Goal: Task Accomplishment & Management: Use online tool/utility

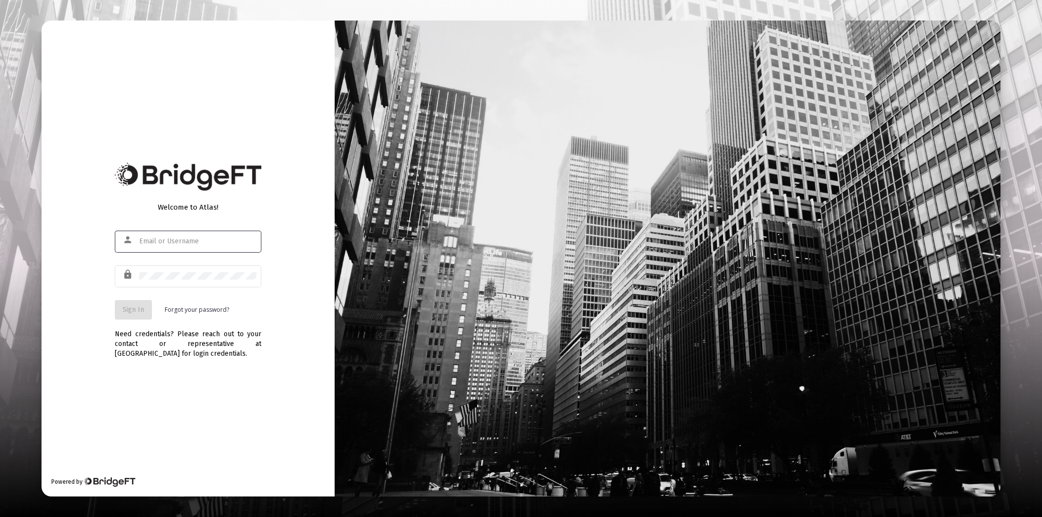
type input "[PERSON_NAME][EMAIL_ADDRESS][DOMAIN_NAME]"
click at [189, 271] on div at bounding box center [197, 276] width 117 height 24
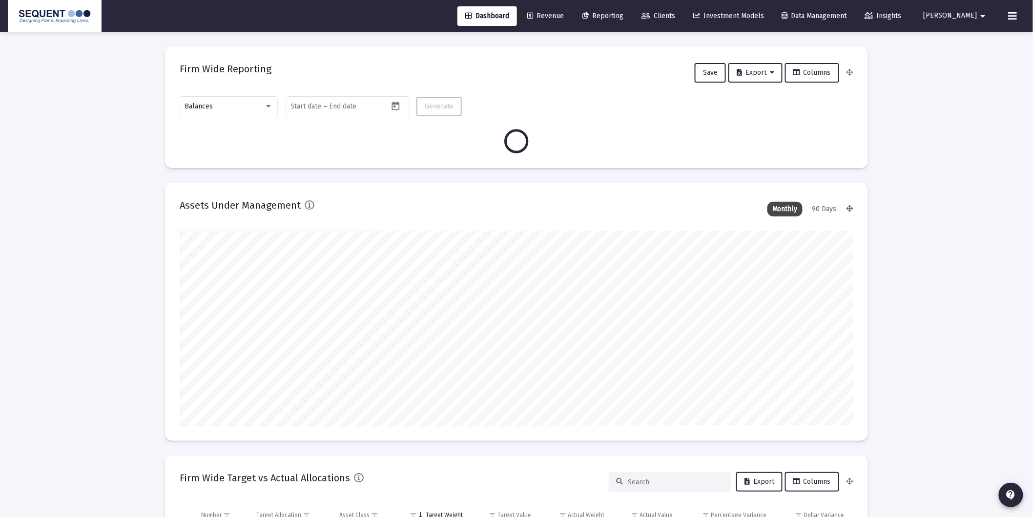
scroll to position [195, 362]
type input "[DATE]"
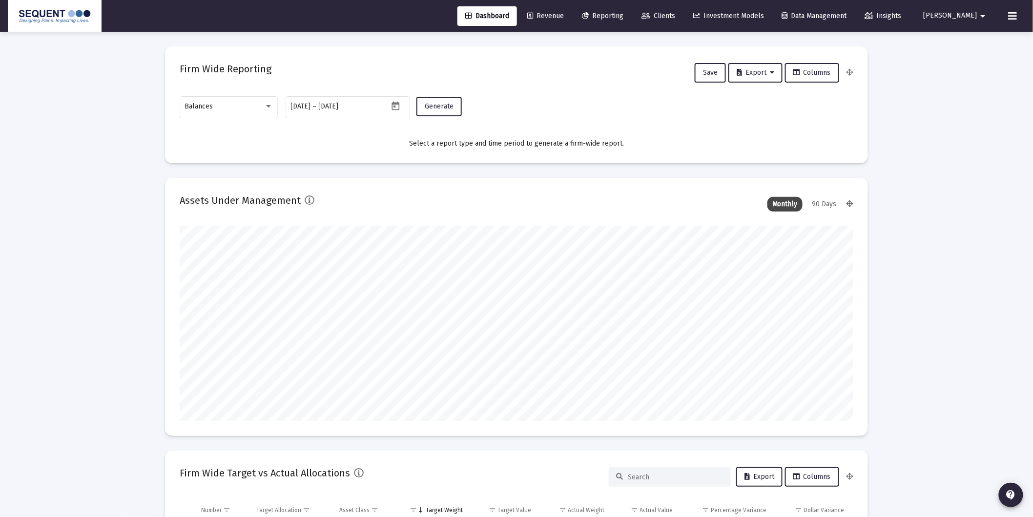
scroll to position [195, 315]
click at [243, 110] on div "Balances" at bounding box center [224, 107] width 79 height 8
click at [213, 41] on span "Transactions" at bounding box center [229, 45] width 88 height 21
click at [440, 108] on span "Generate" at bounding box center [439, 106] width 29 height 8
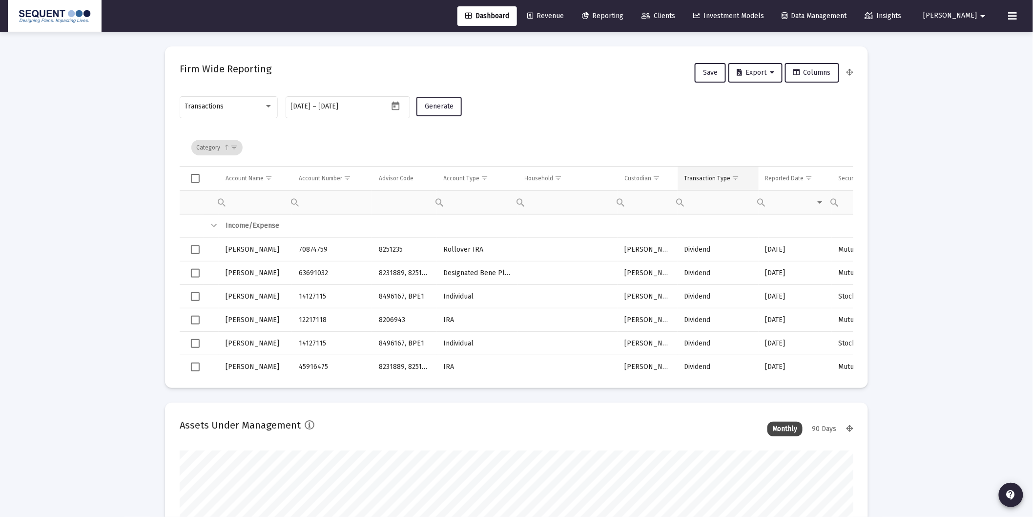
click at [739, 175] on td "Transaction Type" at bounding box center [718, 178] width 81 height 23
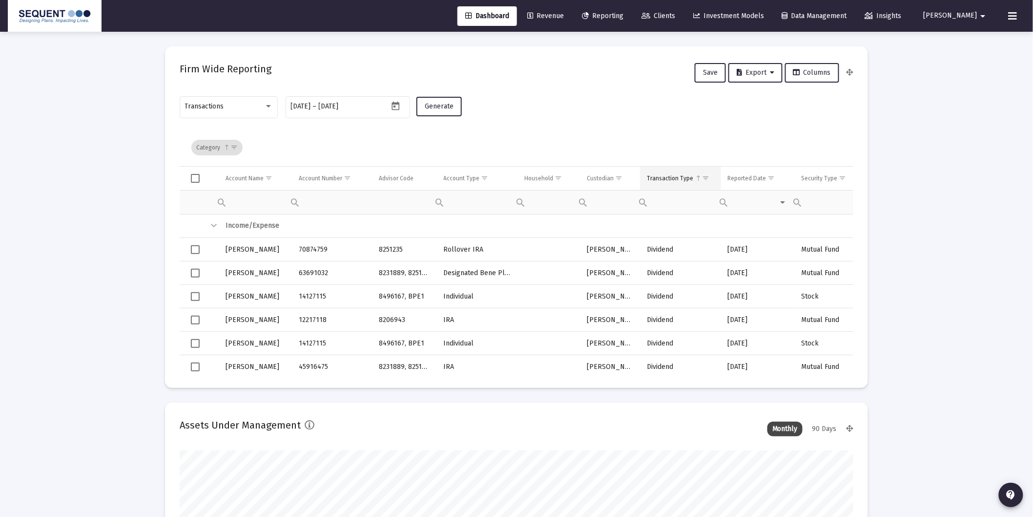
click at [706, 175] on span "Show filter options for column 'Transaction Type'" at bounding box center [705, 177] width 7 height 7
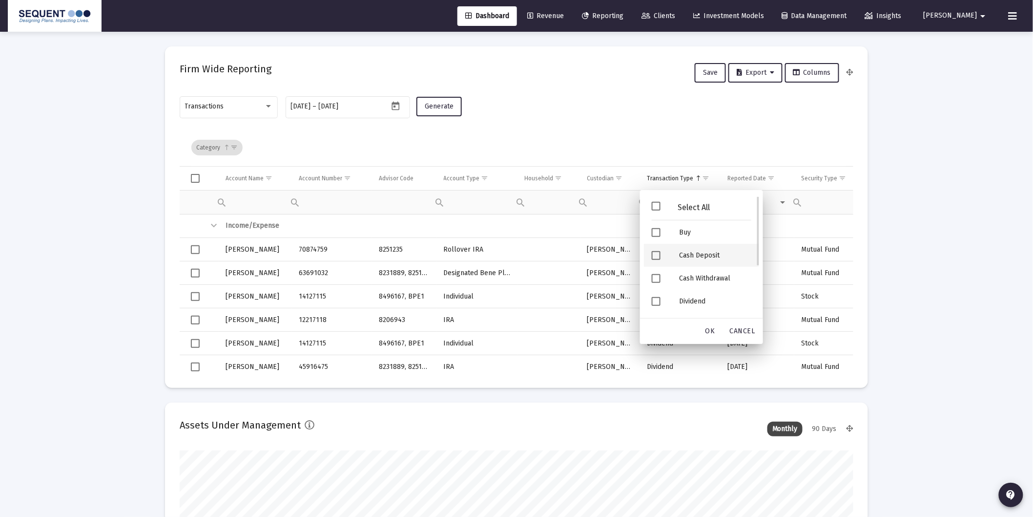
click at [705, 252] on div "Cash Deposit" at bounding box center [715, 255] width 88 height 23
click at [711, 329] on span "OK" at bounding box center [711, 331] width 10 height 8
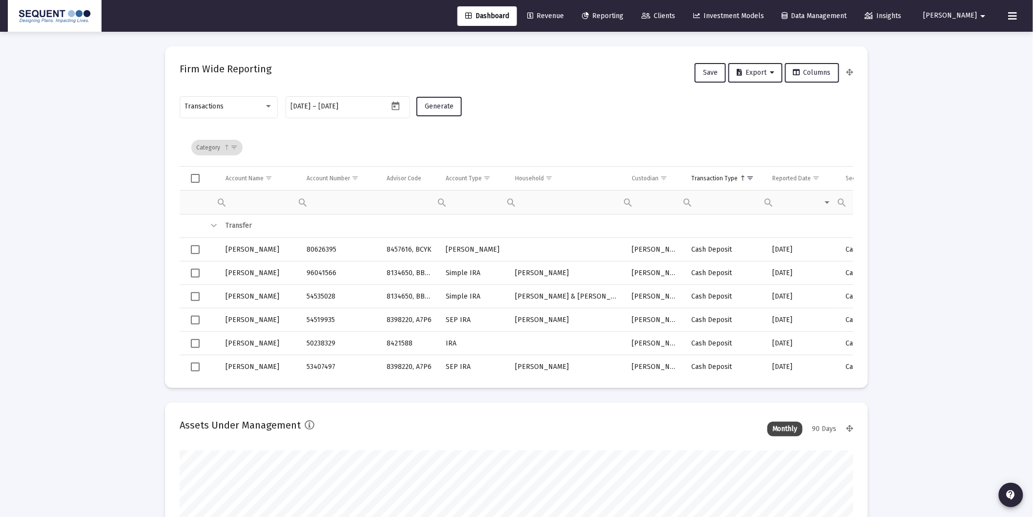
click at [198, 179] on span "Select all" at bounding box center [195, 178] width 9 height 9
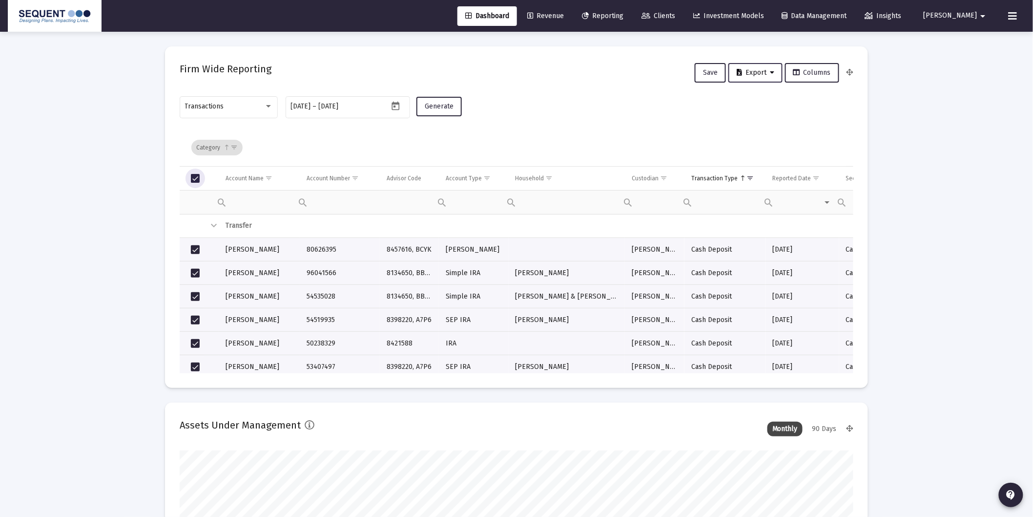
click at [757, 70] on span "Export" at bounding box center [756, 72] width 38 height 8
click at [757, 100] on button "Export All Rows" at bounding box center [760, 97] width 66 height 23
